Goal: Information Seeking & Learning: Learn about a topic

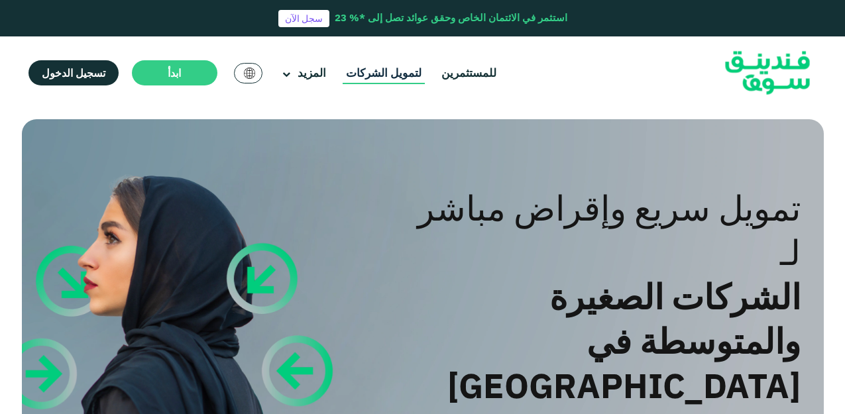
click at [357, 73] on link "لتمويل الشركات" at bounding box center [384, 73] width 82 height 22
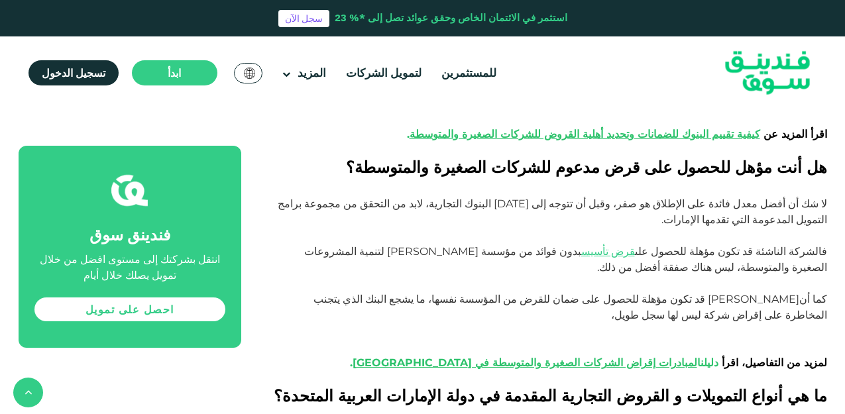
scroll to position [1141, 0]
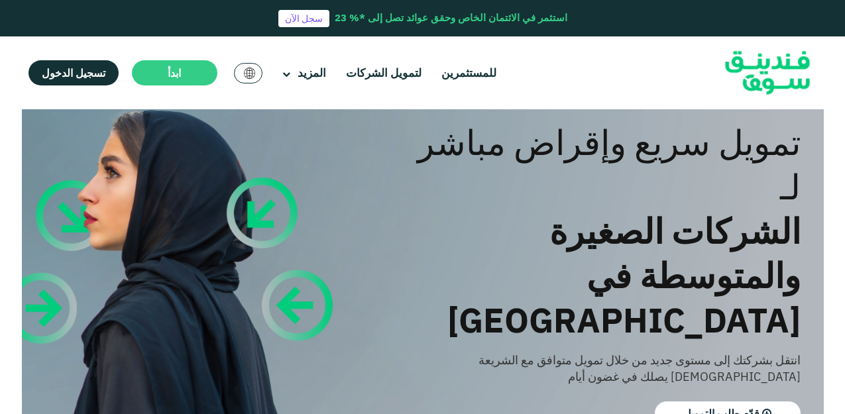
scroll to position [52, 0]
